Goal: Complete application form

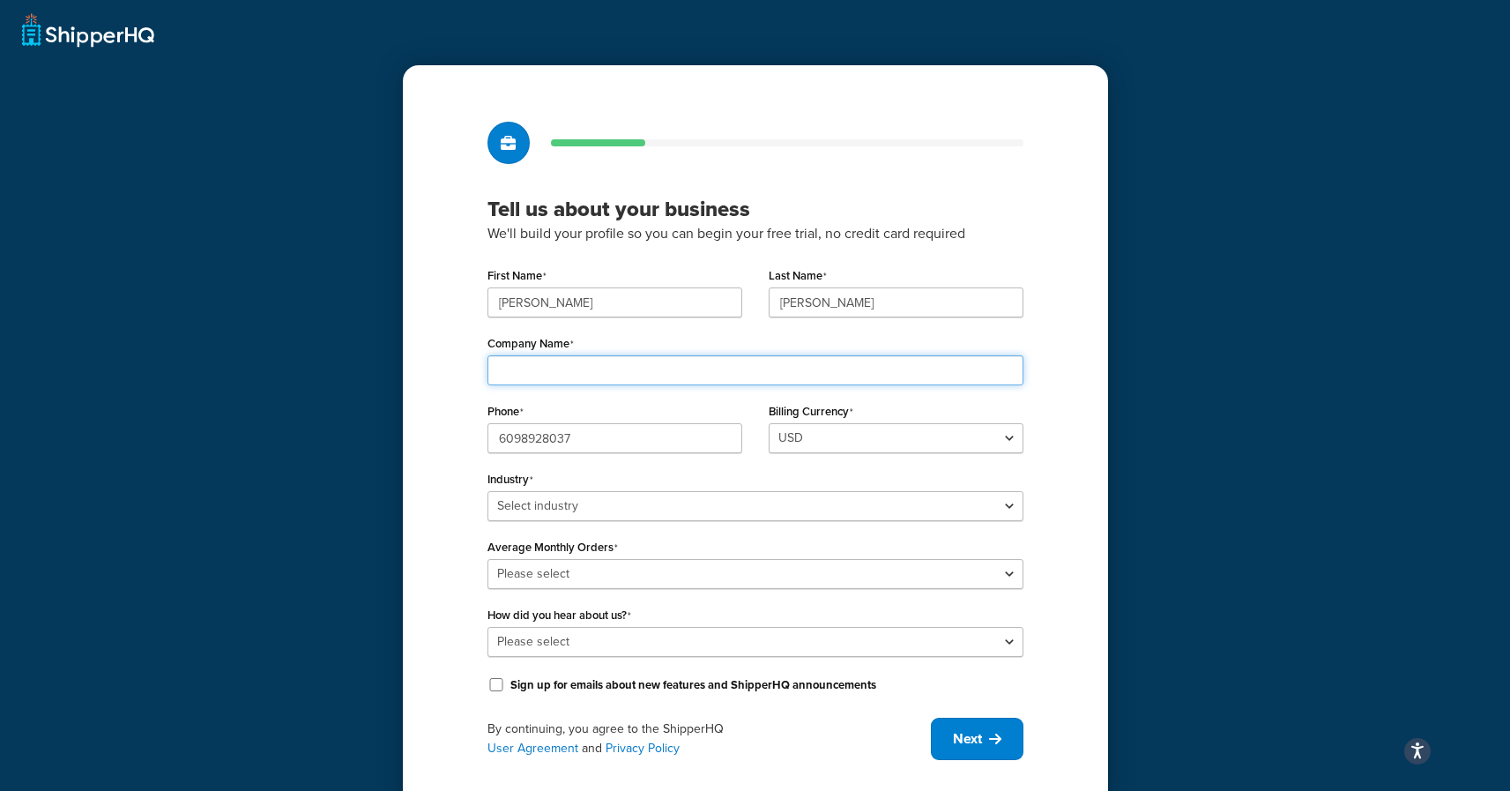
click at [569, 369] on input "Company Name" at bounding box center [755, 370] width 536 height 30
type input "Road Gear LLC"
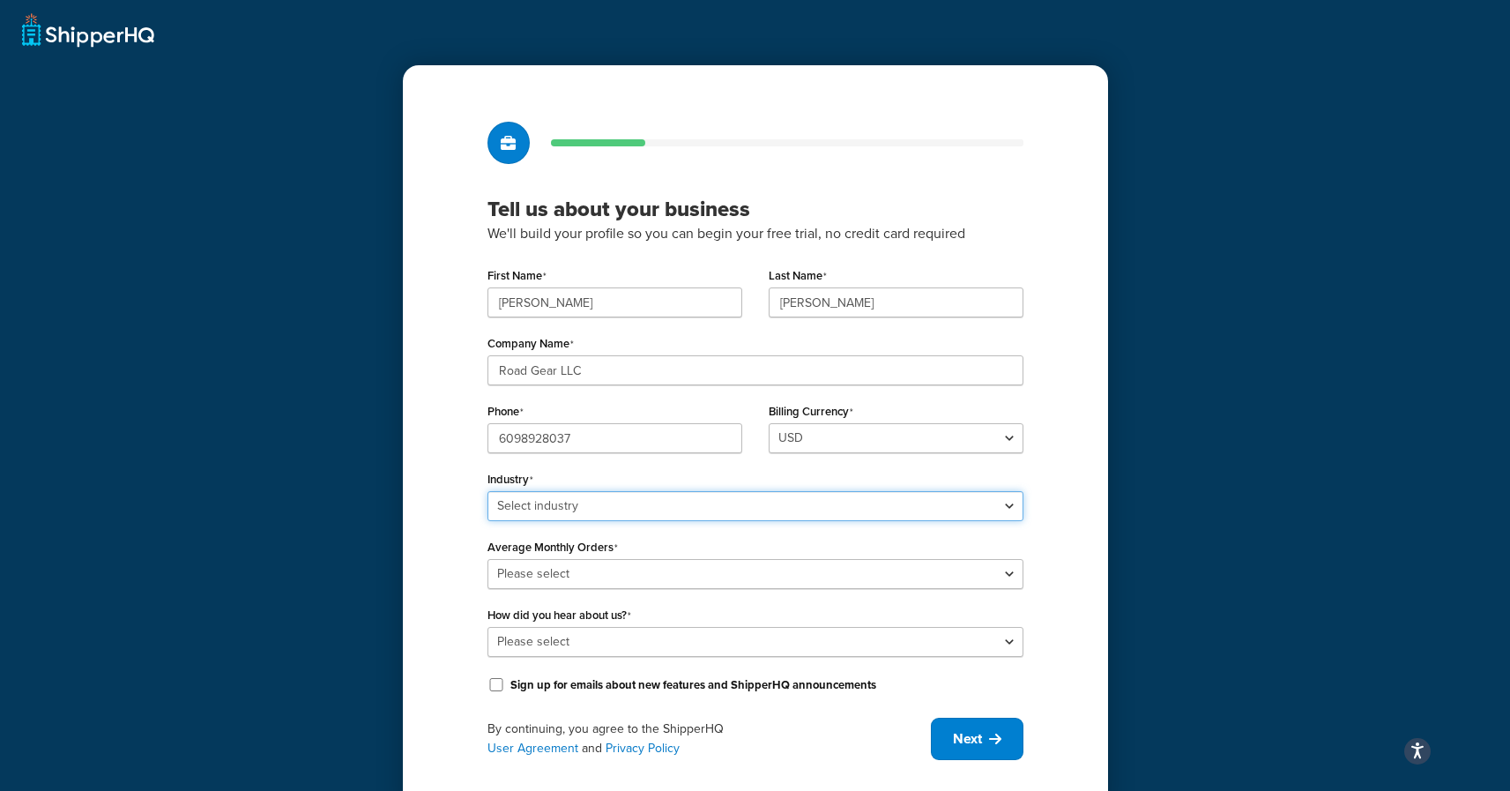
click at [554, 496] on select "Select industry Automotive Adult Agriculture Alcohol, Tobacco & CBD Arts & Craf…" at bounding box center [755, 506] width 536 height 30
select select "5"
click at [487, 491] on select "Select industry Automotive Adult Agriculture Alcohol, Tobacco & CBD Arts & Craf…" at bounding box center [755, 506] width 536 height 30
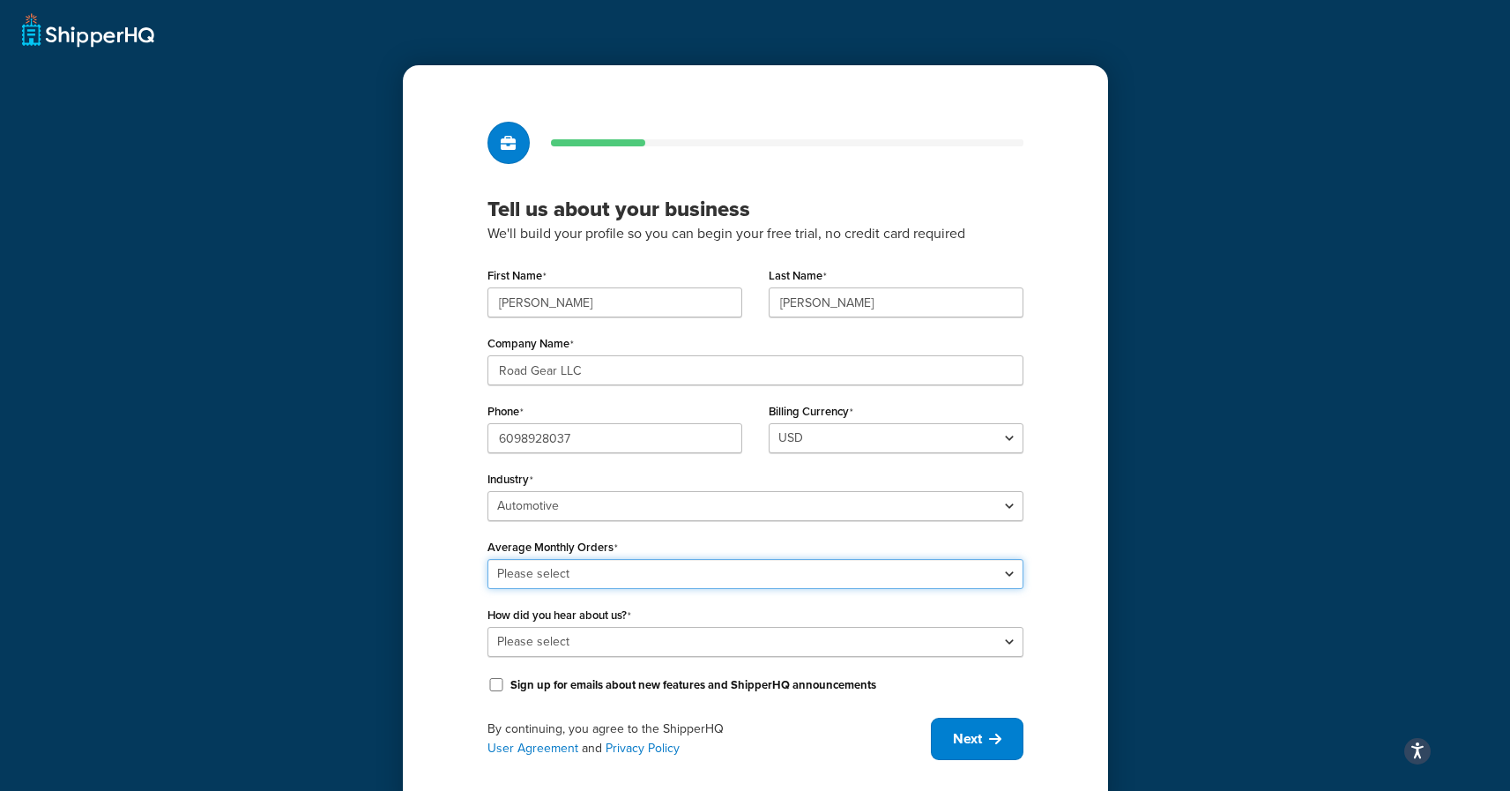
click at [588, 574] on select "Please select 0-500 501-1,000 1,001-10,000 10,001-20,000 Over 20,000" at bounding box center [755, 574] width 536 height 30
select select "1"
click at [487, 559] on select "Please select 0-500 501-1,000 1,001-10,000 10,001-20,000 Over 20,000" at bounding box center [755, 574] width 536 height 30
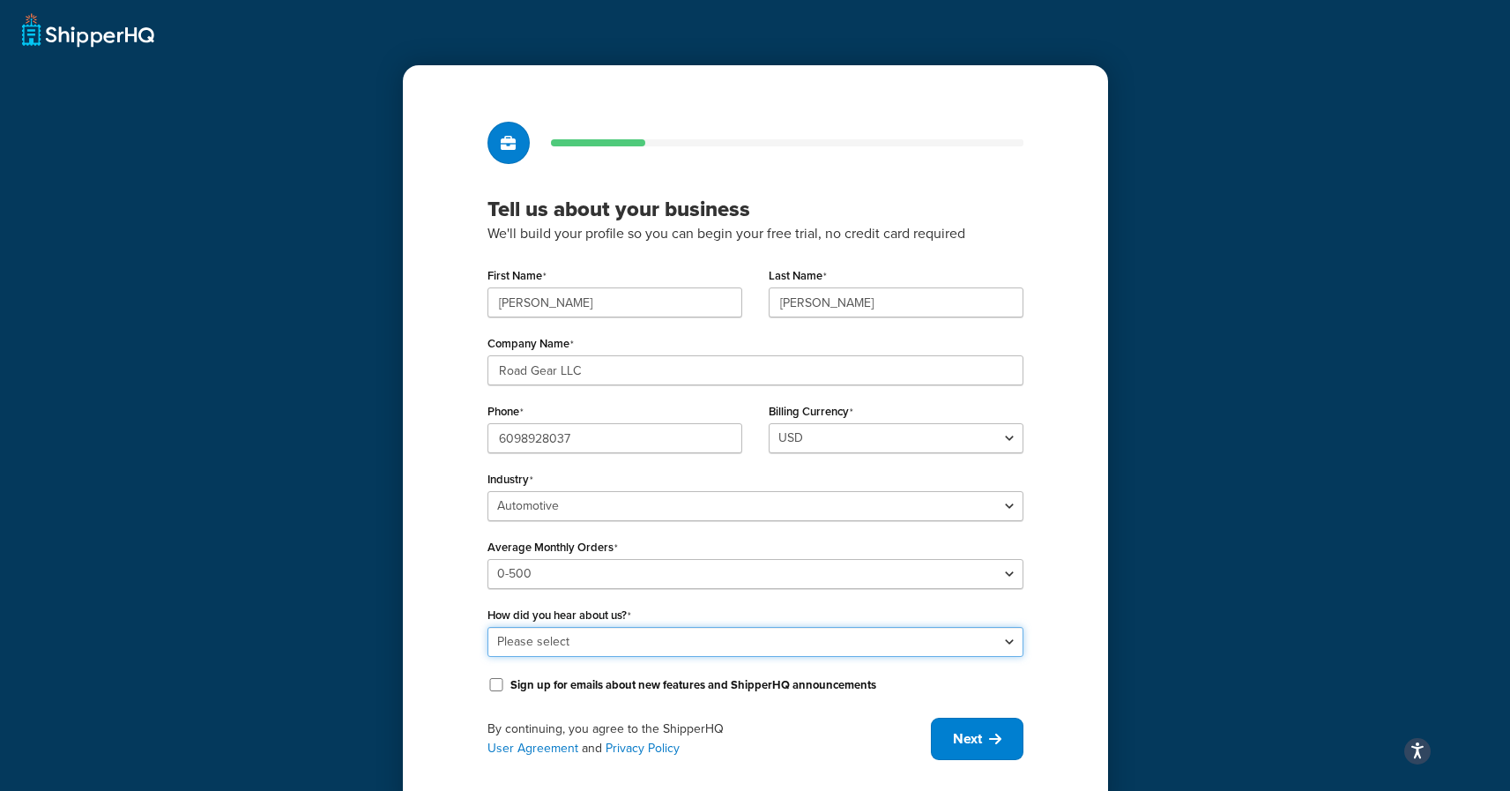
click at [583, 641] on select "Please select Online Search App Store or Marketplace Listing Referred by Agency…" at bounding box center [755, 642] width 536 height 30
select select "1"
click at [487, 627] on select "Please select Online Search App Store or Marketplace Listing Referred by Agency…" at bounding box center [755, 642] width 536 height 30
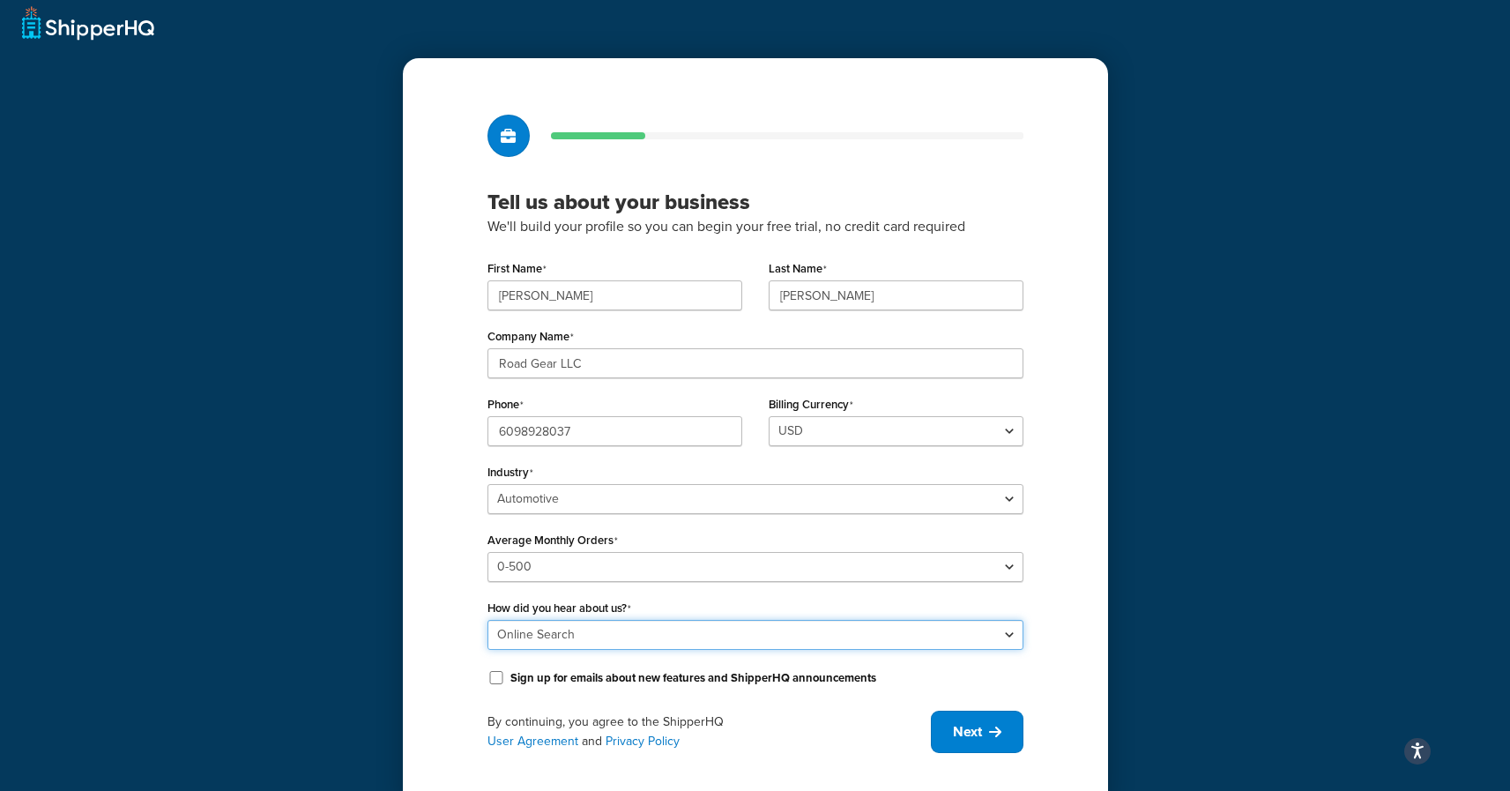
scroll to position [41, 0]
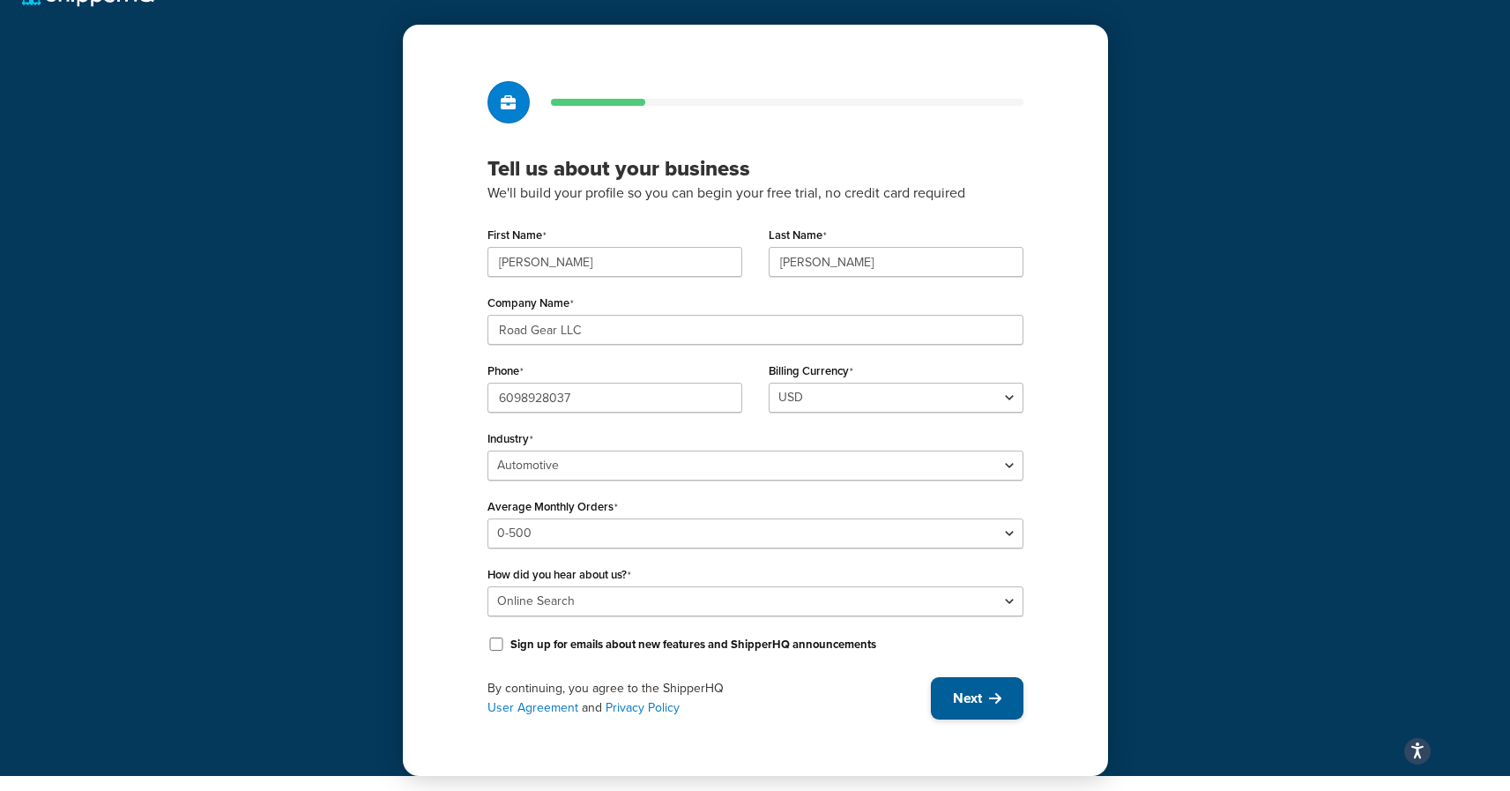
click at [972, 695] on span "Next" at bounding box center [967, 697] width 29 height 19
